Goal: Contribute content: Add original content to the website for others to see

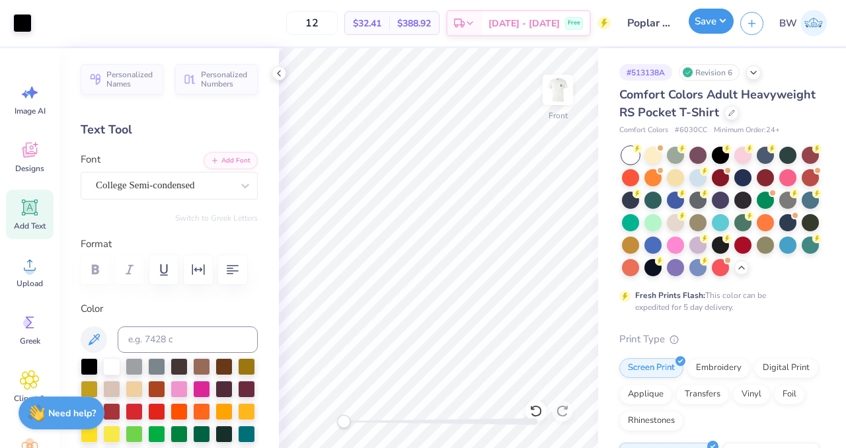
click at [704, 21] on button "Save" at bounding box center [710, 21] width 45 height 25
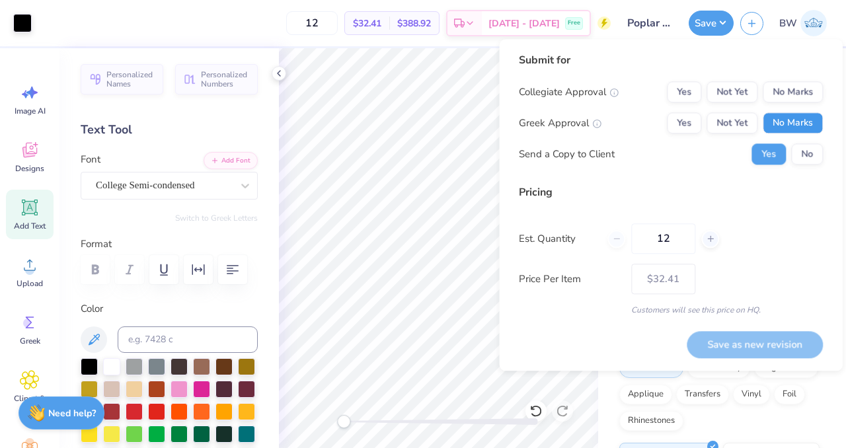
click at [798, 125] on button "No Marks" at bounding box center [792, 122] width 60 height 21
click at [798, 101] on button "No Marks" at bounding box center [792, 91] width 60 height 21
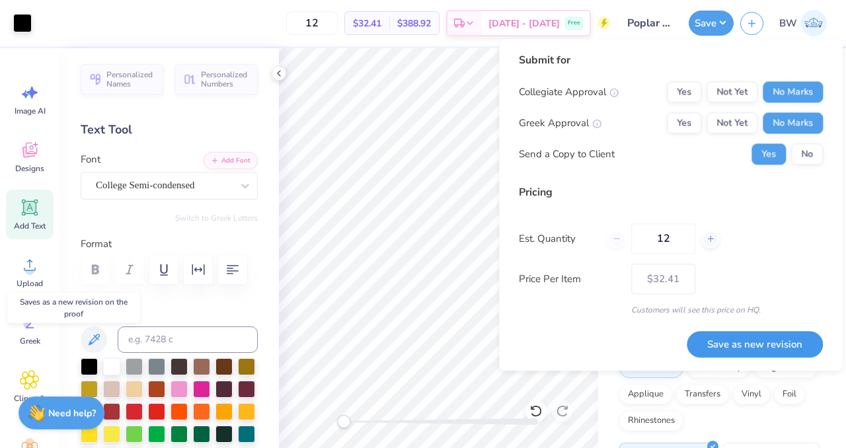
click at [777, 334] on button "Save as new revision" at bounding box center [754, 344] width 136 height 27
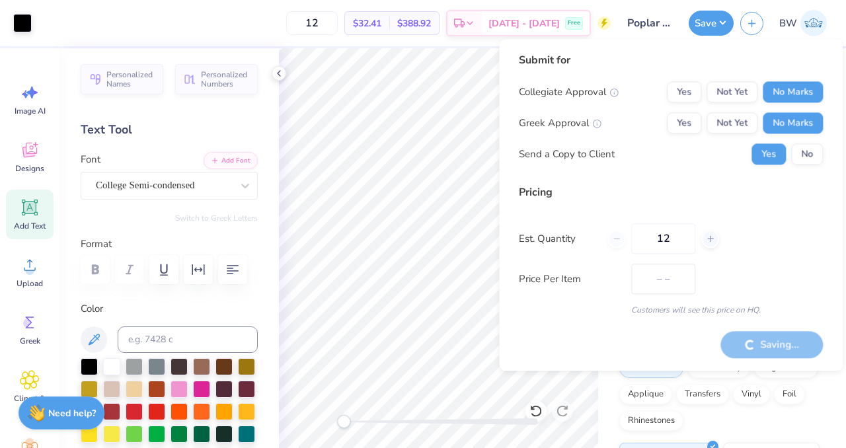
type input "$32.41"
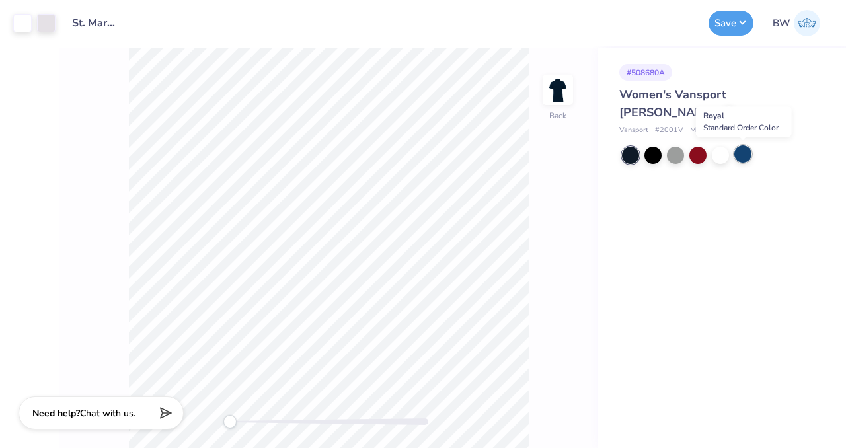
click at [742, 154] on div at bounding box center [742, 153] width 17 height 17
click at [740, 150] on div at bounding box center [742, 153] width 17 height 17
click at [717, 28] on button "Save" at bounding box center [730, 21] width 45 height 25
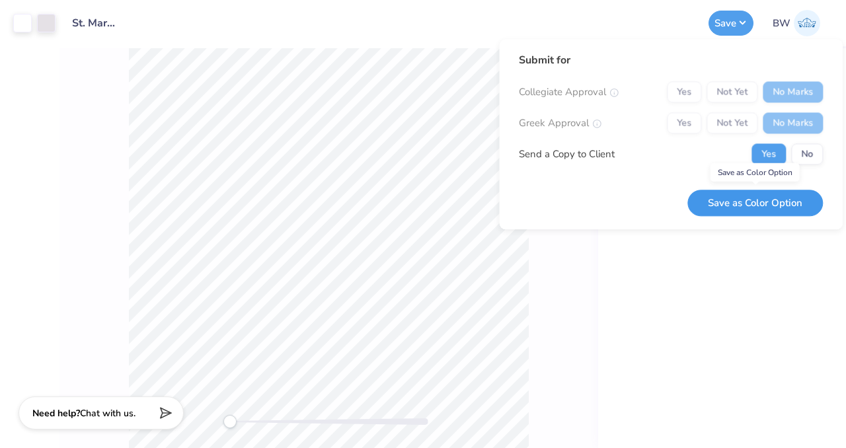
click at [758, 207] on button "Save as Color Option" at bounding box center [754, 203] width 135 height 27
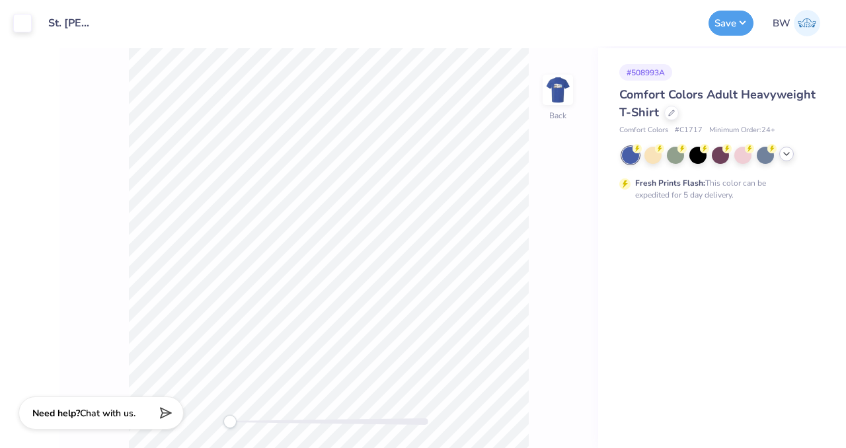
click at [784, 153] on polyline at bounding box center [785, 154] width 5 height 3
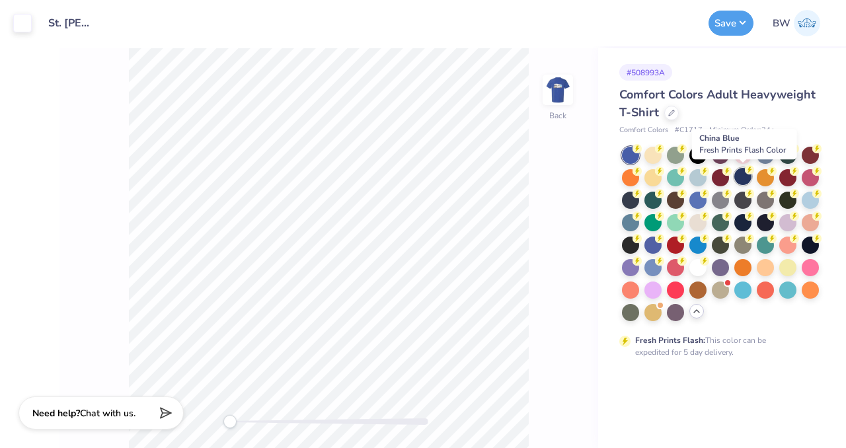
click at [745, 176] on div at bounding box center [742, 176] width 17 height 17
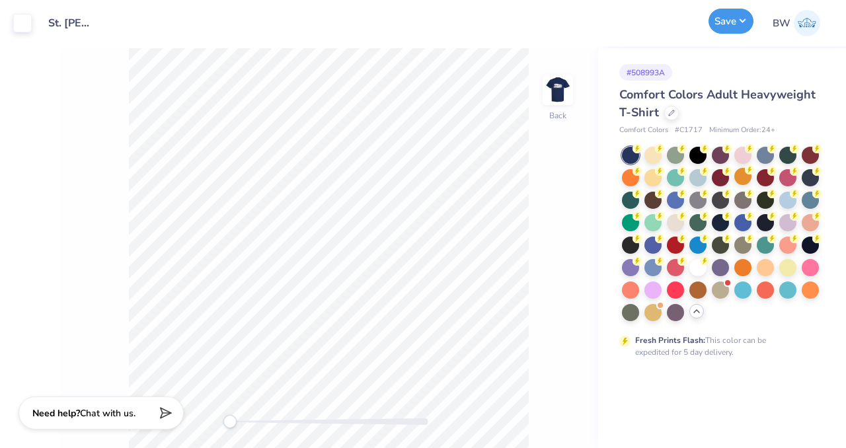
click at [724, 27] on button "Save" at bounding box center [730, 21] width 45 height 25
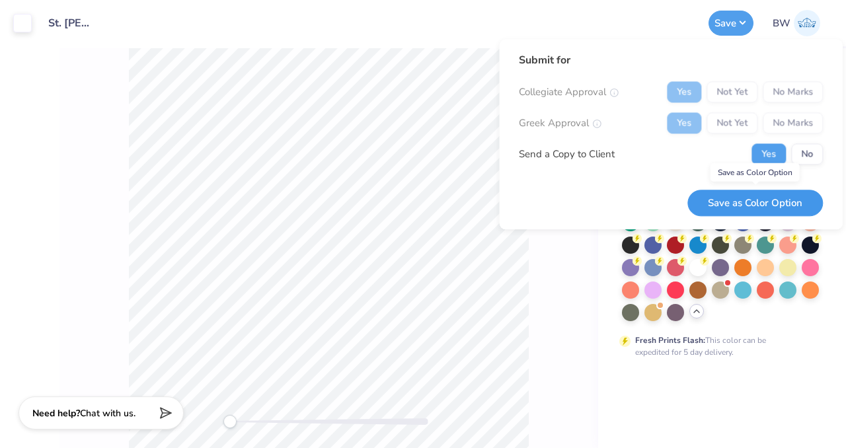
click at [766, 199] on button "Save as Color Option" at bounding box center [754, 203] width 135 height 27
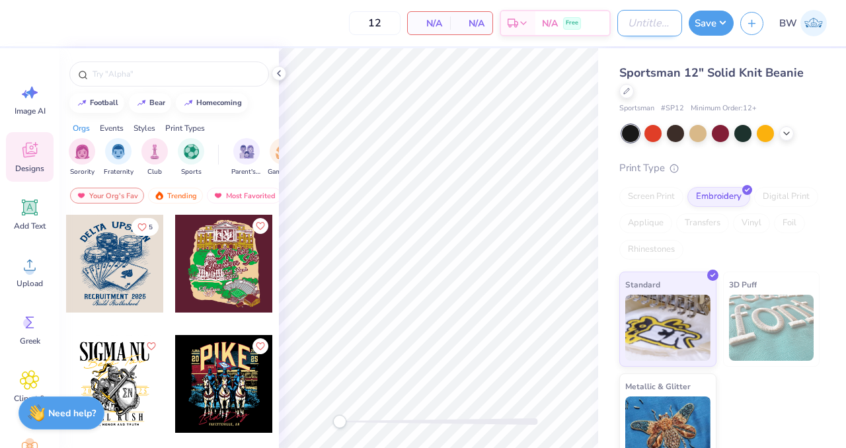
click at [623, 29] on input "Design Title" at bounding box center [649, 23] width 65 height 26
type input "Lakefront Luxury Beanie"
click at [779, 134] on div at bounding box center [786, 132] width 15 height 15
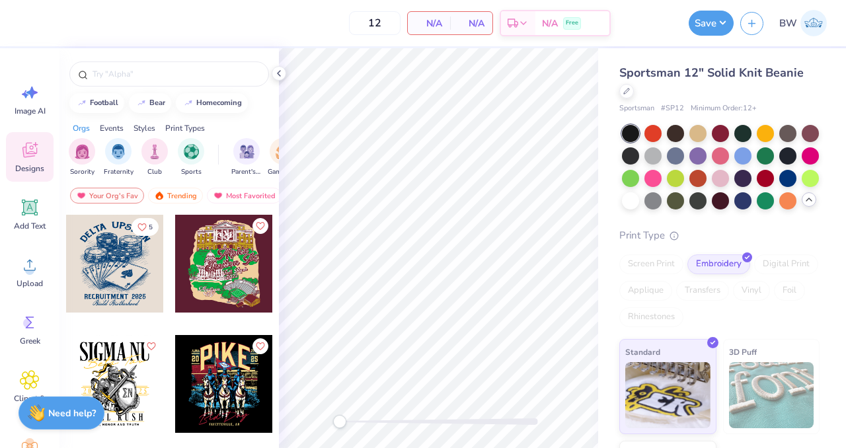
scroll to position [0, 0]
click at [779, 163] on div at bounding box center [787, 154] width 17 height 17
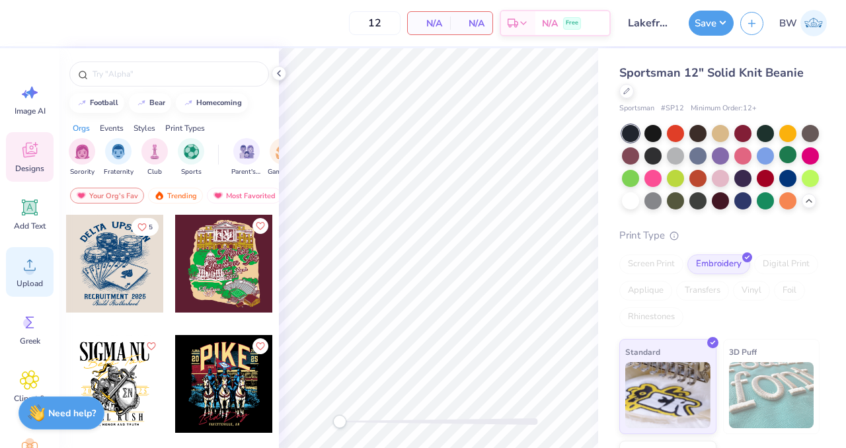
click at [26, 264] on icon at bounding box center [30, 265] width 20 height 20
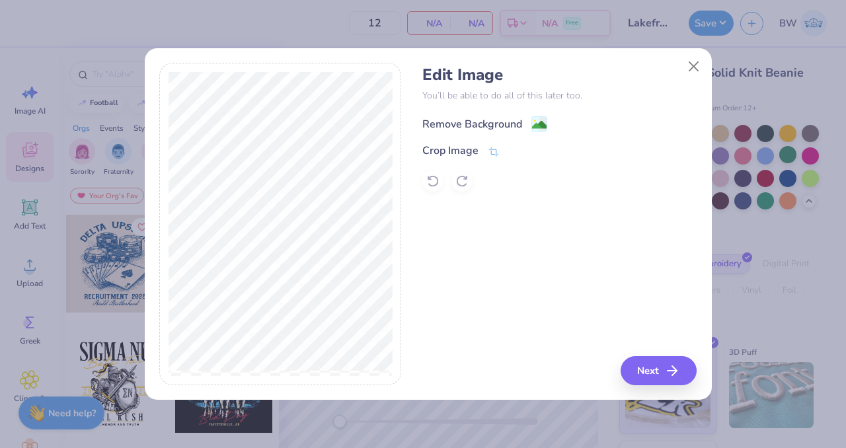
click at [534, 121] on circle at bounding box center [534, 121] width 2 height 2
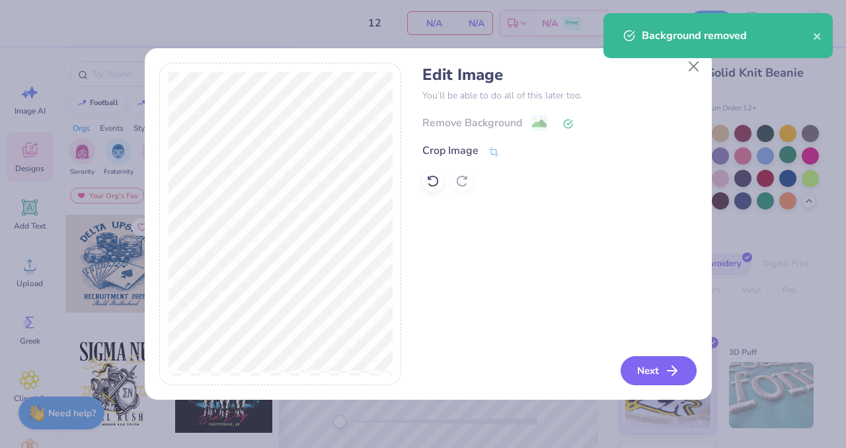
click at [663, 369] on button "Next" at bounding box center [658, 370] width 76 height 29
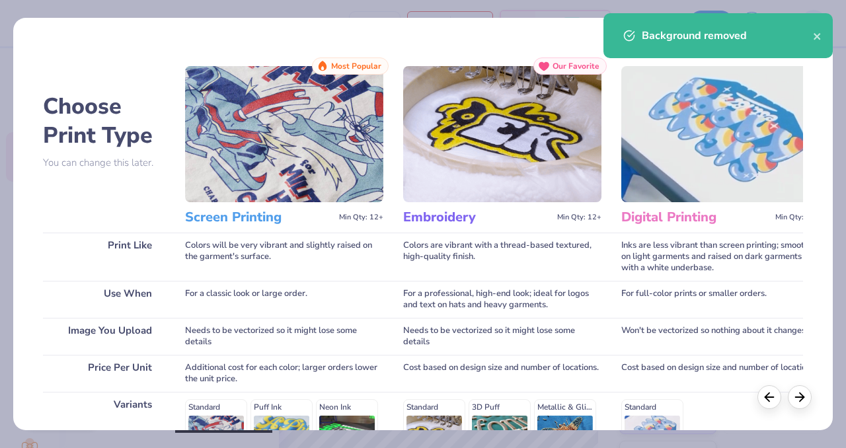
scroll to position [210, 0]
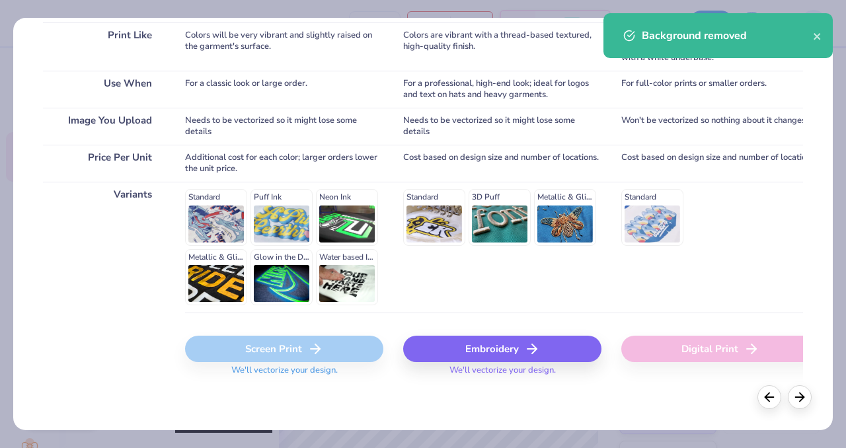
click at [495, 357] on div "Embroidery" at bounding box center [502, 349] width 198 height 26
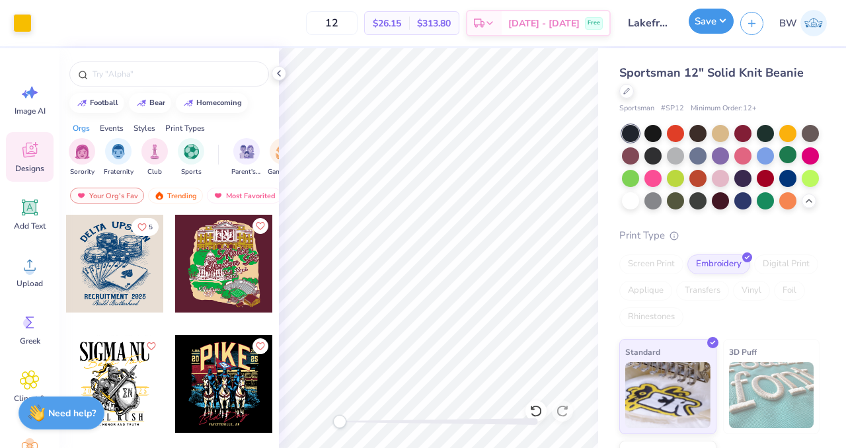
click at [709, 30] on button "Save" at bounding box center [710, 21] width 45 height 25
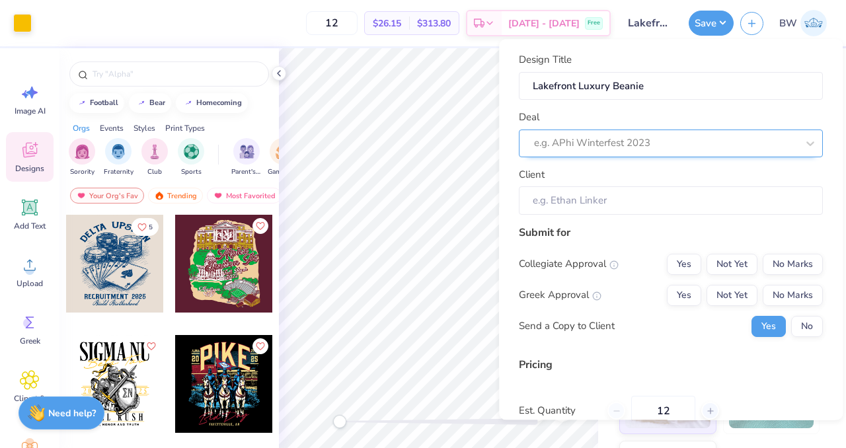
click at [631, 143] on div at bounding box center [665, 144] width 263 height 18
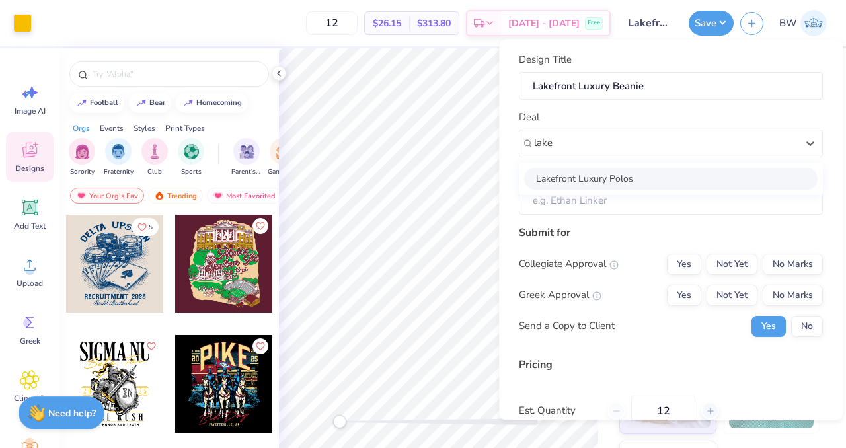
type input "lake"
type input "Rebecca Pipkins"
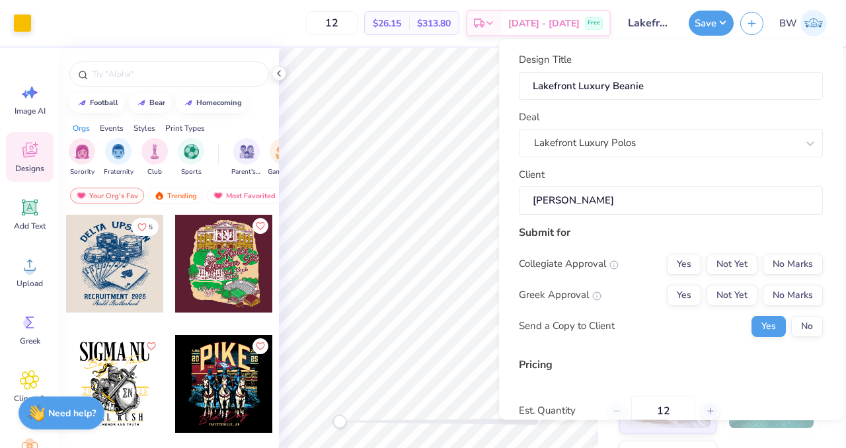
click at [765, 275] on div "Collegiate Approval Yes Not Yet No Marks Greek Approval Yes Not Yet No Marks Se…" at bounding box center [671, 295] width 304 height 83
click at [782, 297] on button "No Marks" at bounding box center [792, 295] width 60 height 21
click at [777, 264] on button "No Marks" at bounding box center [792, 264] width 60 height 21
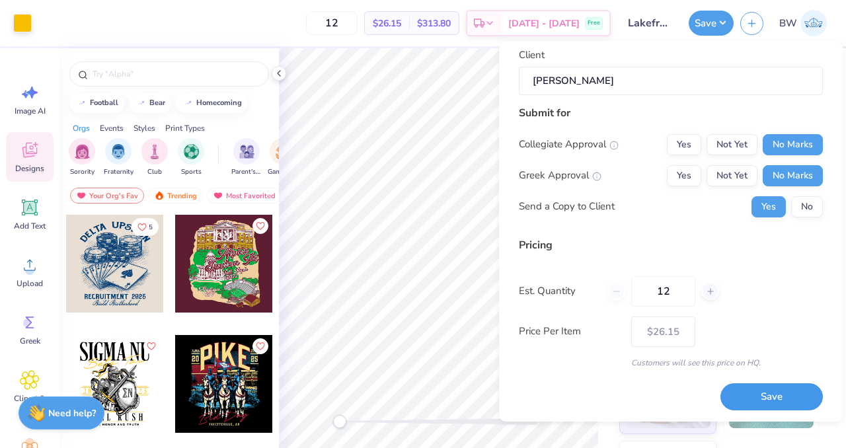
click at [756, 393] on button "Save" at bounding box center [771, 396] width 102 height 27
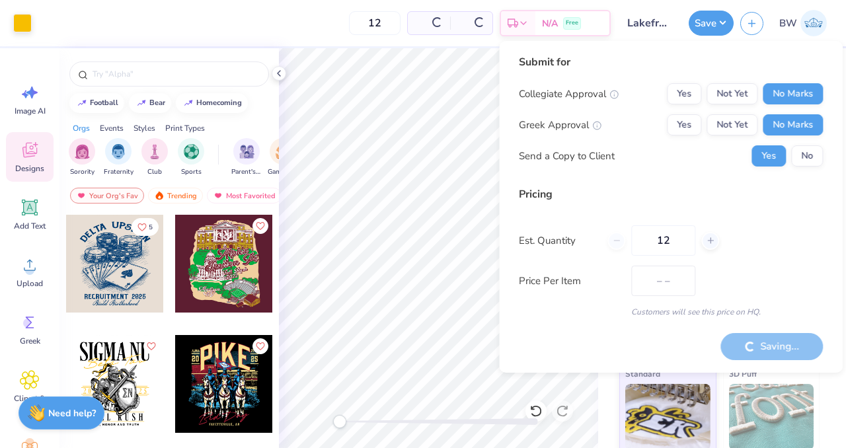
type input "$26.15"
